Goal: Communication & Community: Answer question/provide support

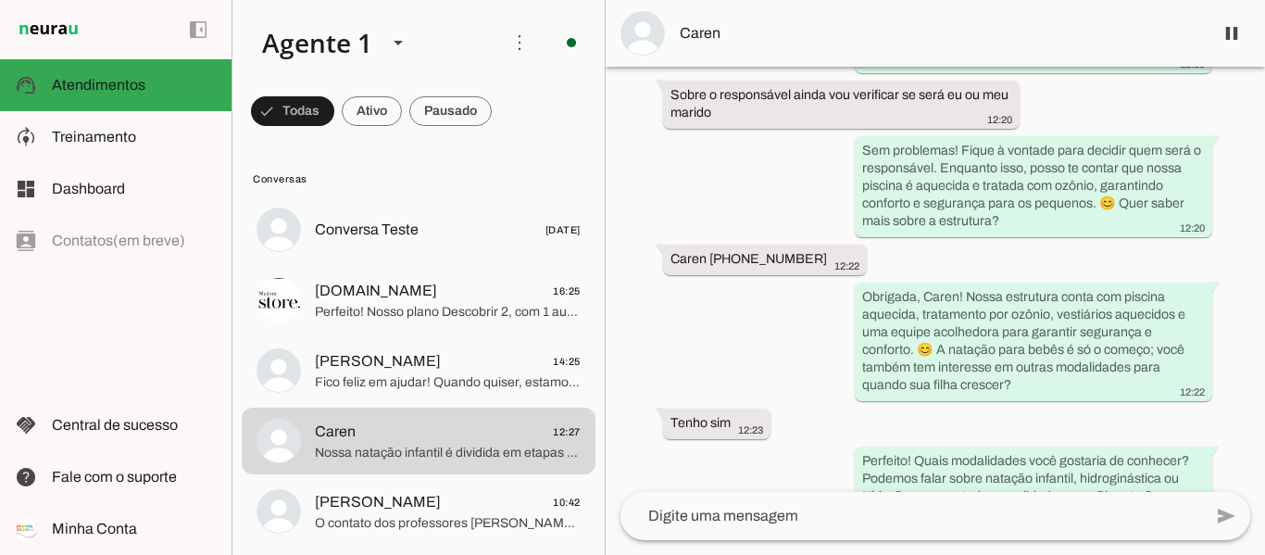
scroll to position [1583, 0]
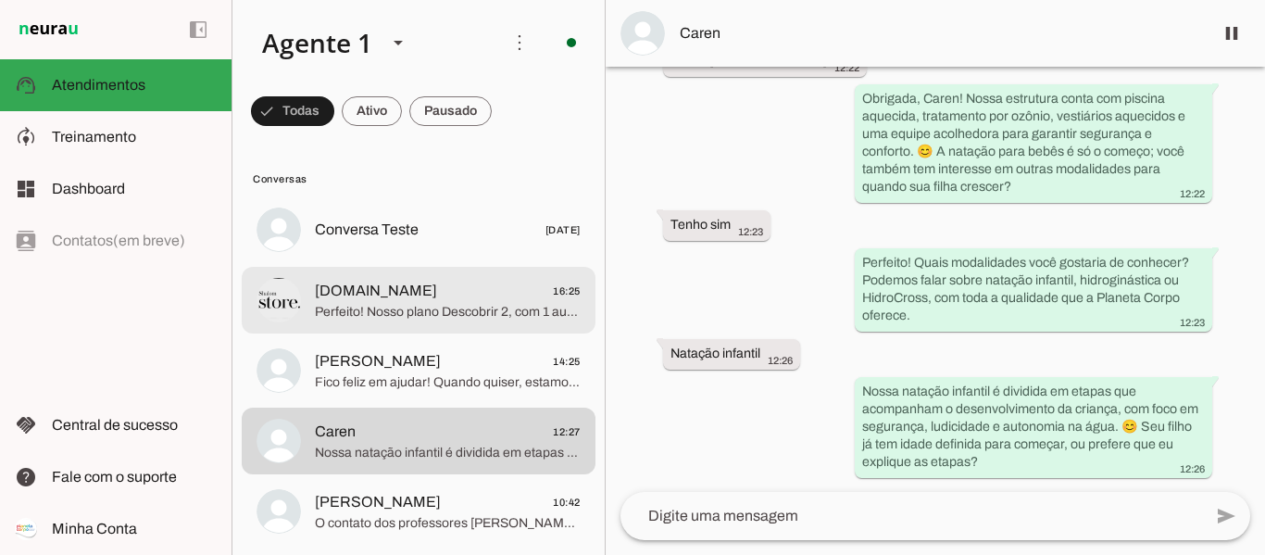
click at [478, 282] on span "shalom.store 16:25" at bounding box center [448, 291] width 266 height 23
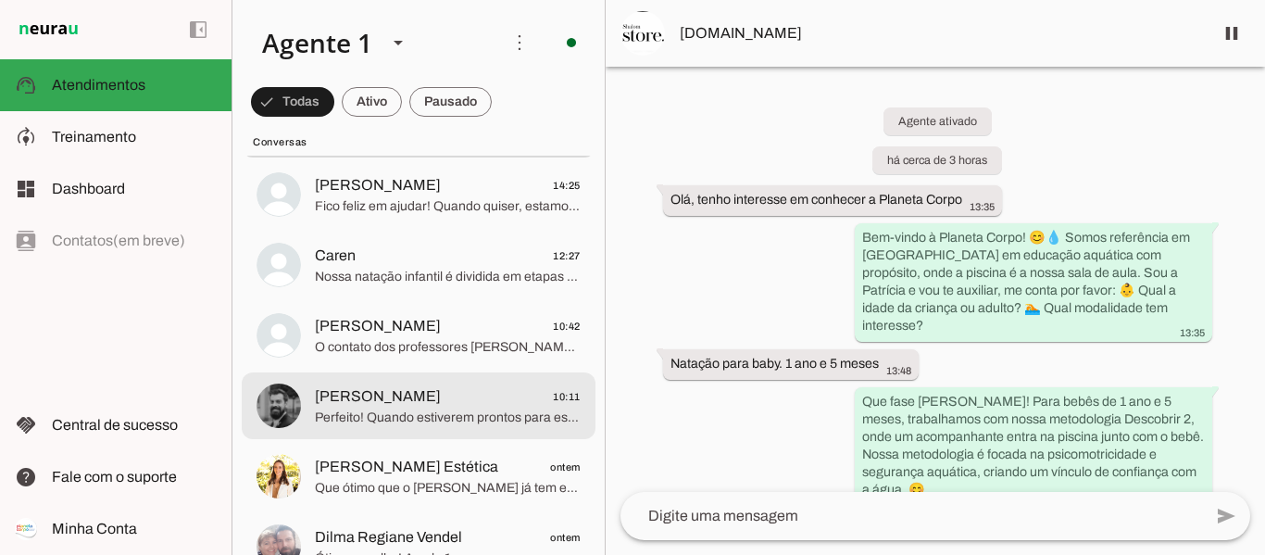
scroll to position [278, 0]
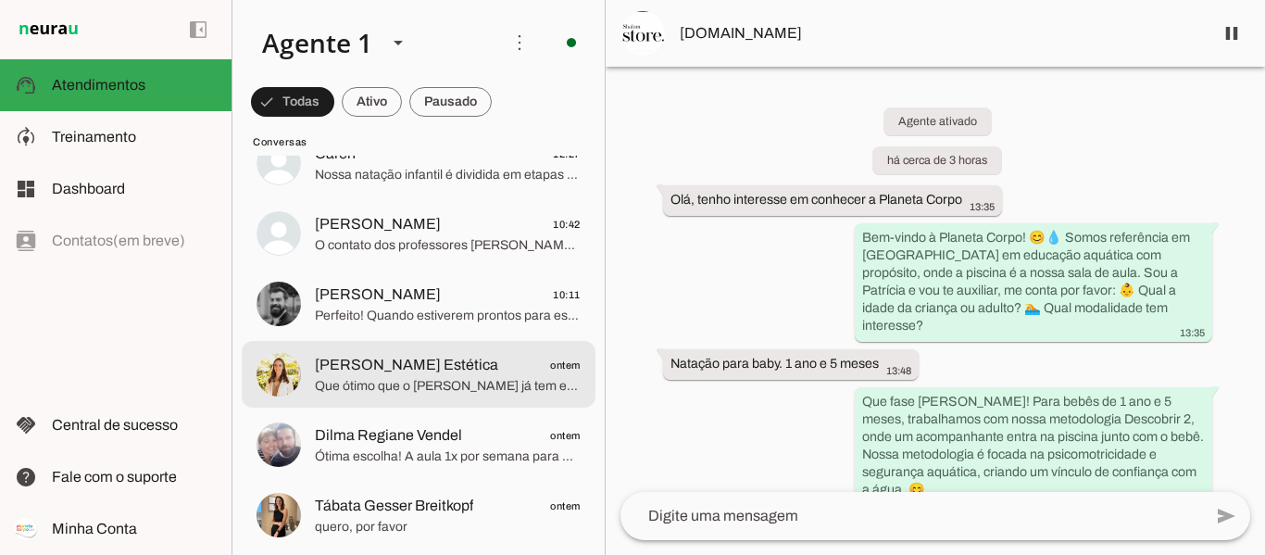
click at [463, 390] on span "Que ótimo que o [PERSON_NAME] já tem experiência, isso facilita muito o desenvo…" at bounding box center [448, 386] width 266 height 19
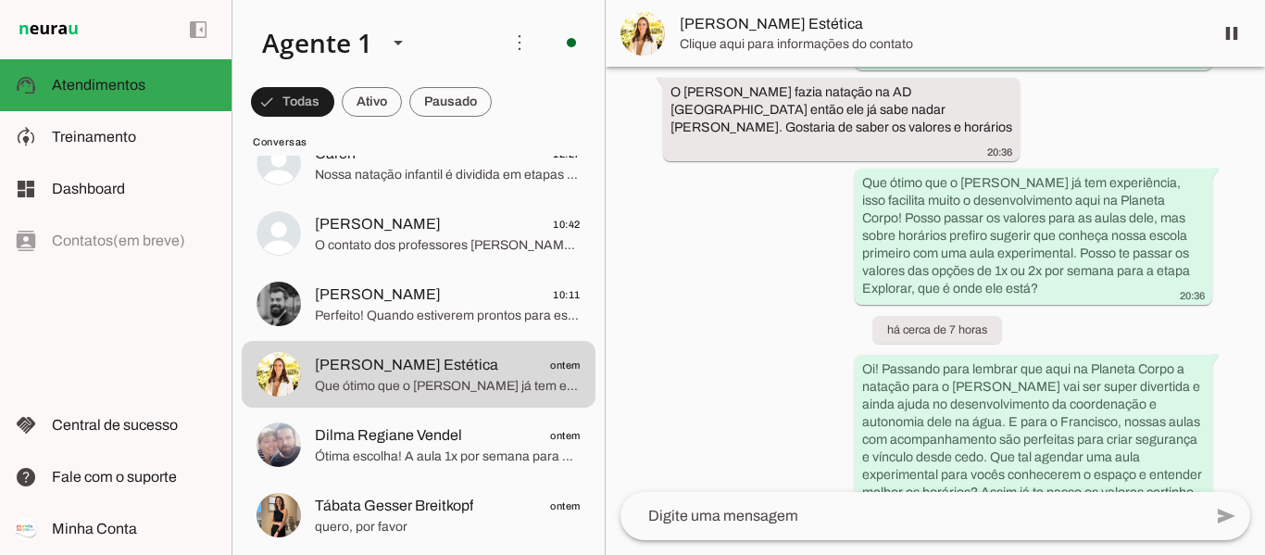
scroll to position [1100, 0]
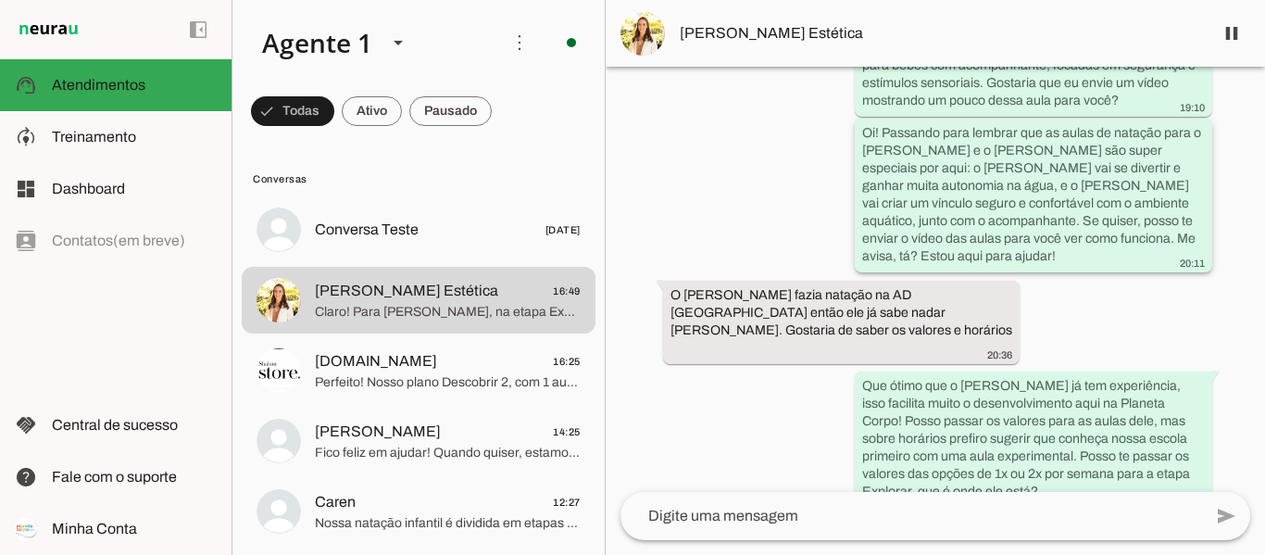
scroll to position [792, 0]
